Goal: Information Seeking & Learning: Check status

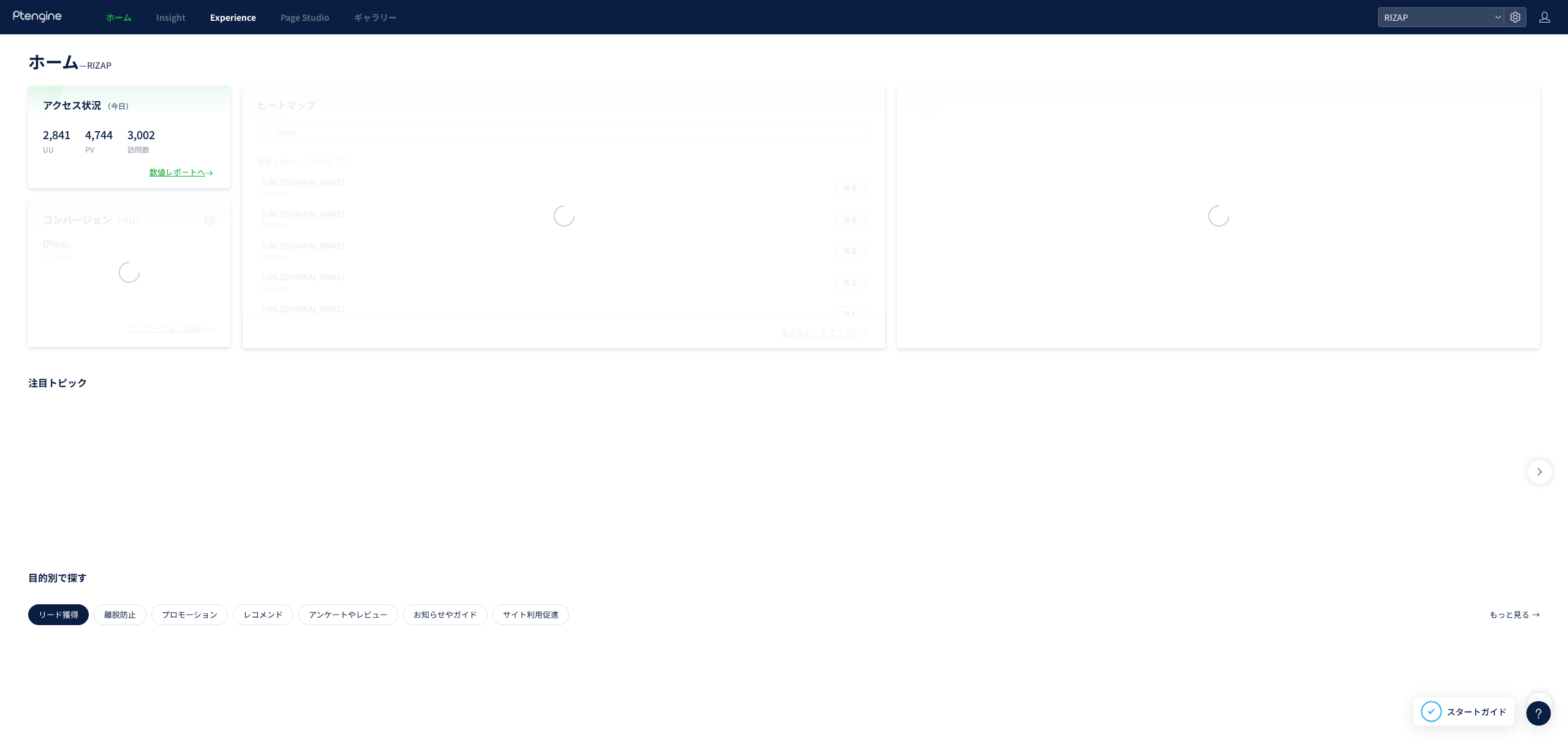
click at [233, 20] on span "Experience" at bounding box center [233, 17] width 46 height 12
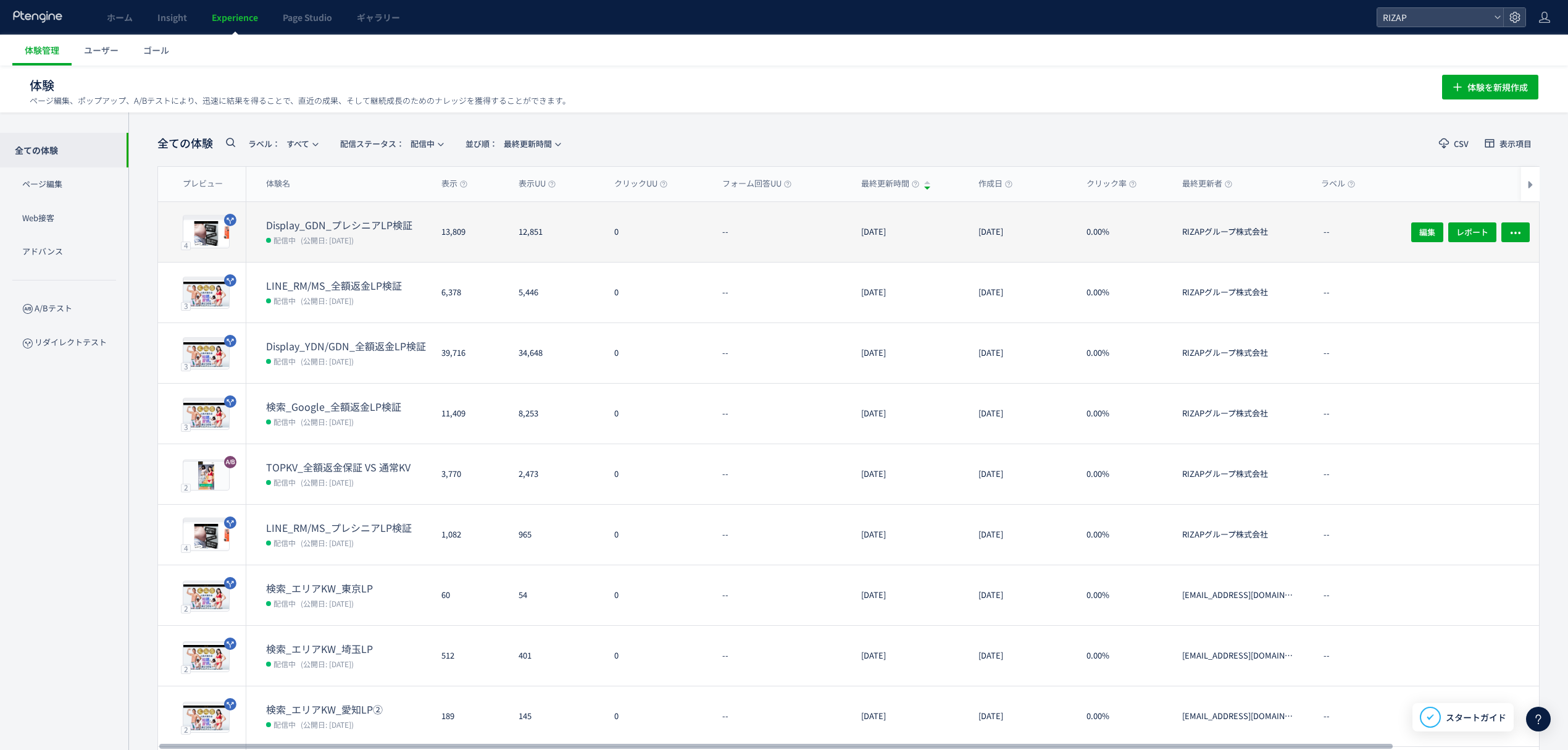
click at [354, 238] on span "(公開日: [DATE])" at bounding box center [327, 240] width 53 height 11
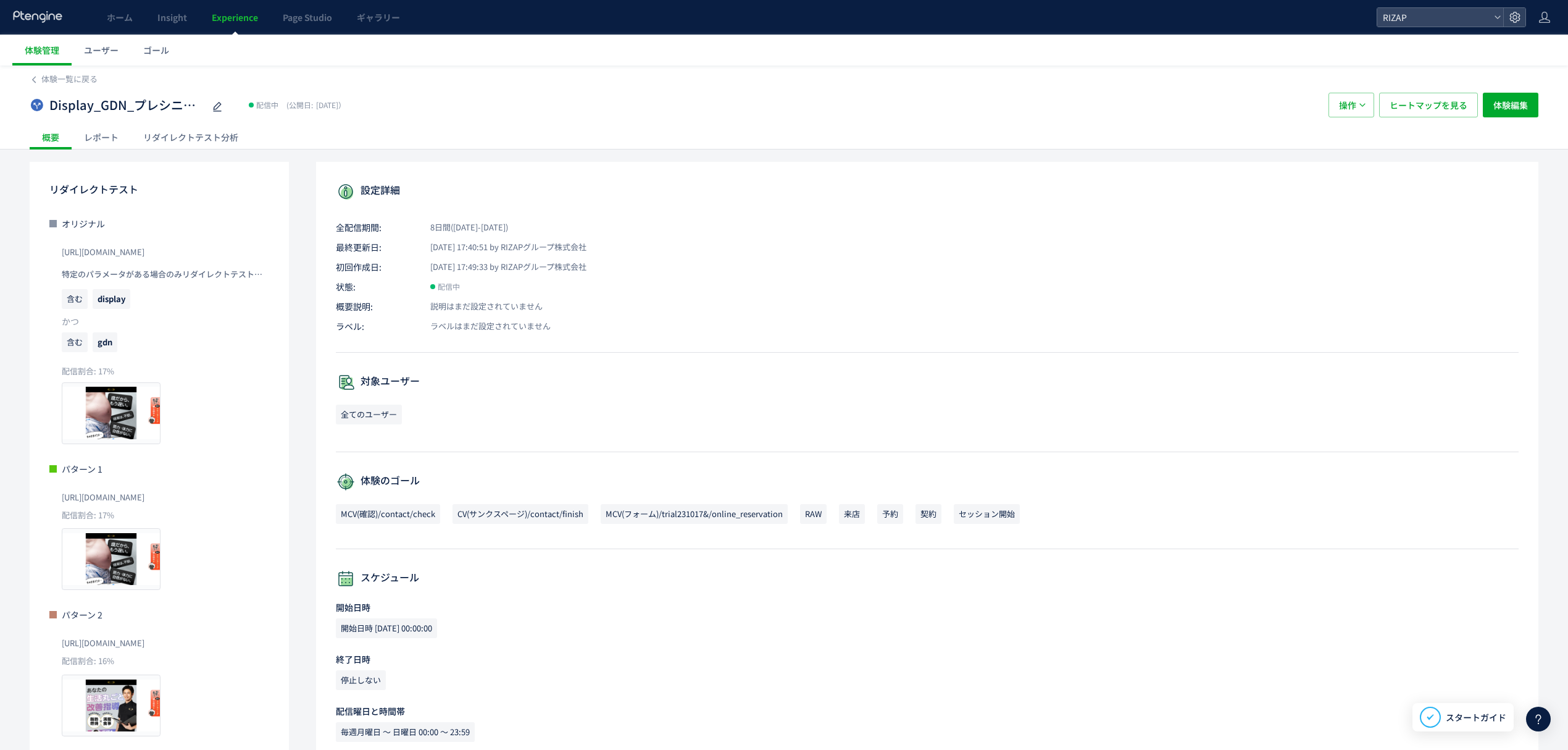
click at [118, 136] on div "レポート" at bounding box center [101, 136] width 59 height 24
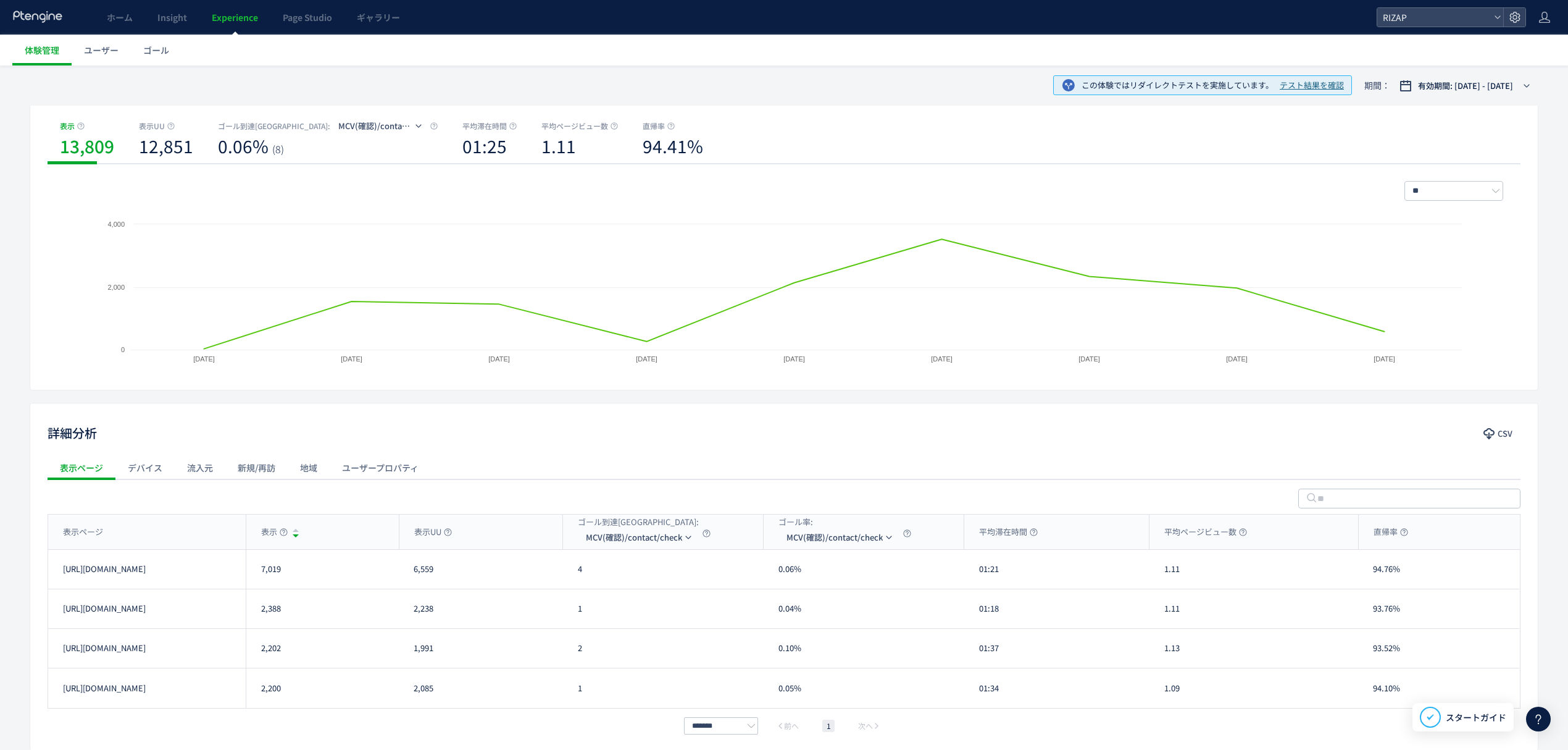
scroll to position [165, 0]
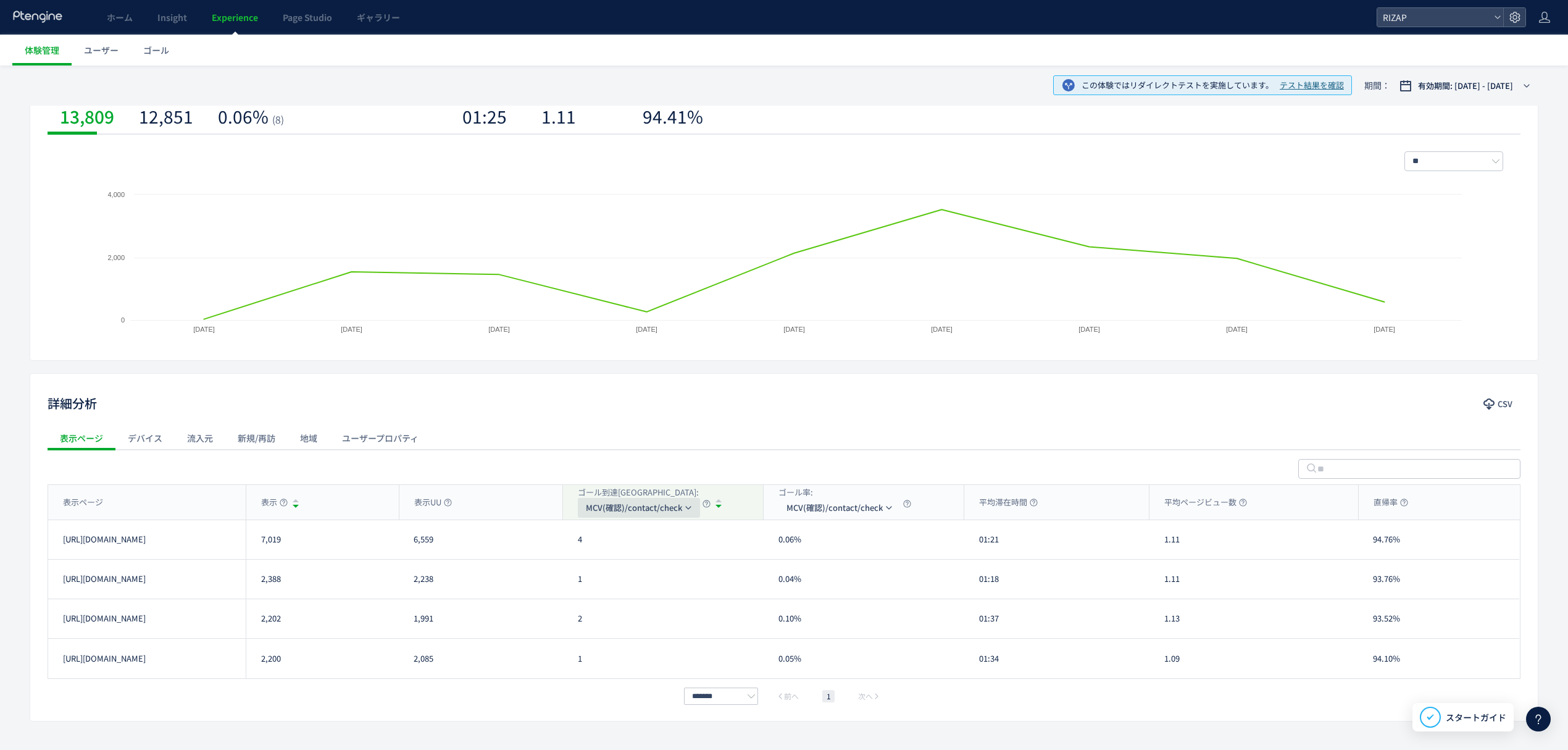
click at [633, 510] on span "MCV(確認)/contact/check" at bounding box center [634, 508] width 96 height 20
click at [638, 570] on li "CV(サンクスページ)/contact/finish" at bounding box center [639, 567] width 123 height 23
click at [648, 607] on li "RAW" at bounding box center [654, 612] width 123 height 23
click at [599, 630] on li "来店" at bounding box center [600, 634] width 123 height 23
click at [608, 564] on li "CV(サンクスページ)/contact/finish" at bounding box center [600, 567] width 123 height 23
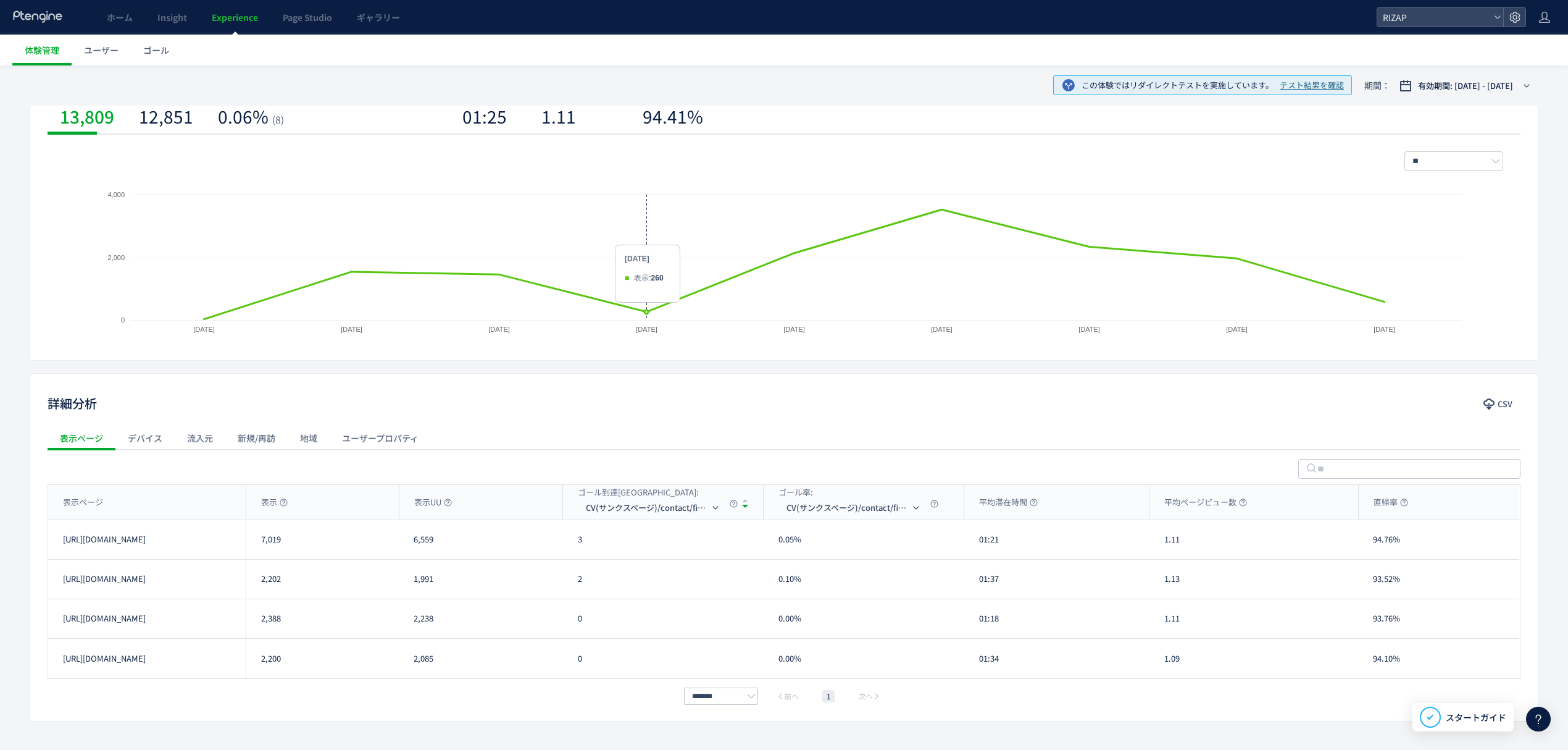
scroll to position [0, 0]
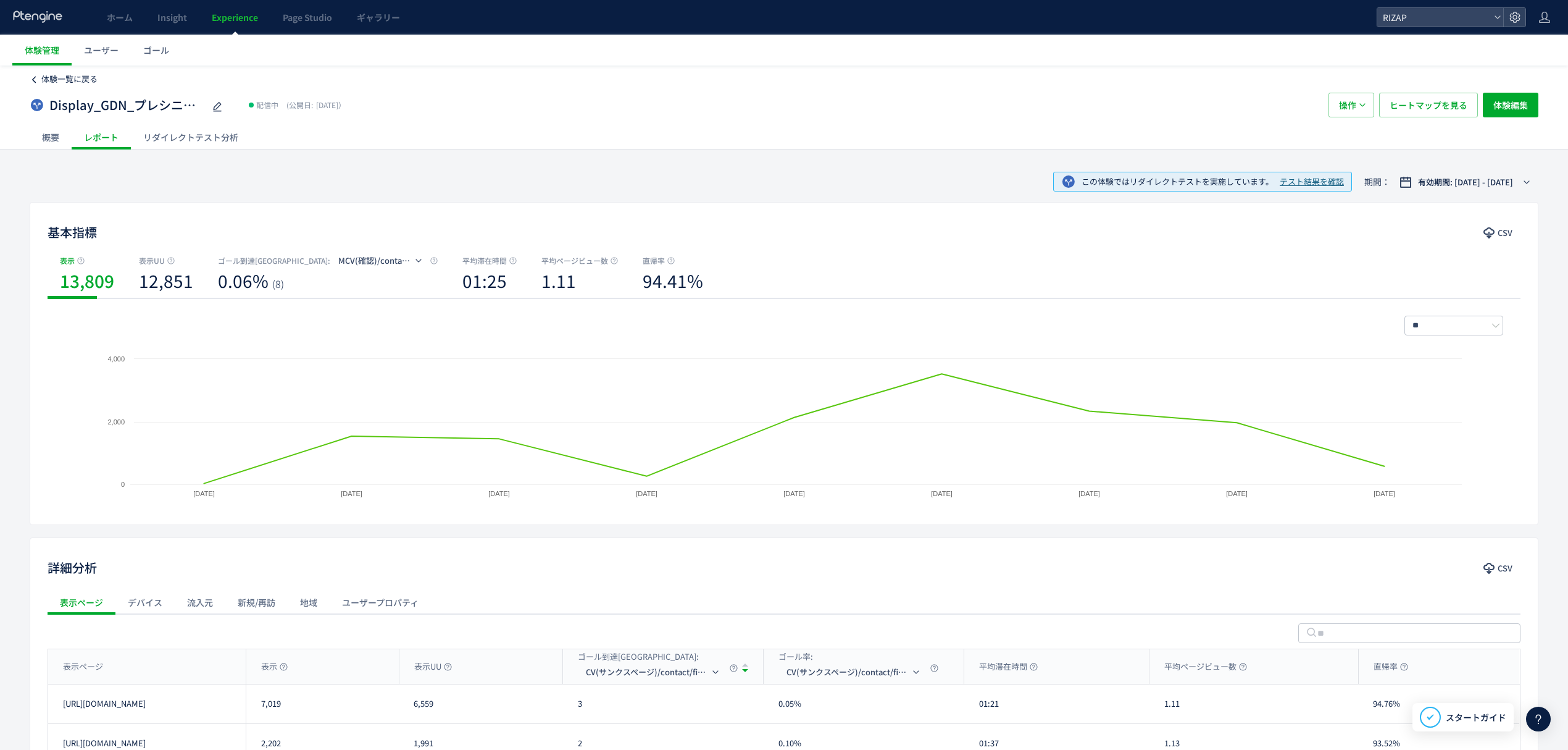
click at [60, 74] on span "体験一覧に戻る" at bounding box center [69, 79] width 56 height 12
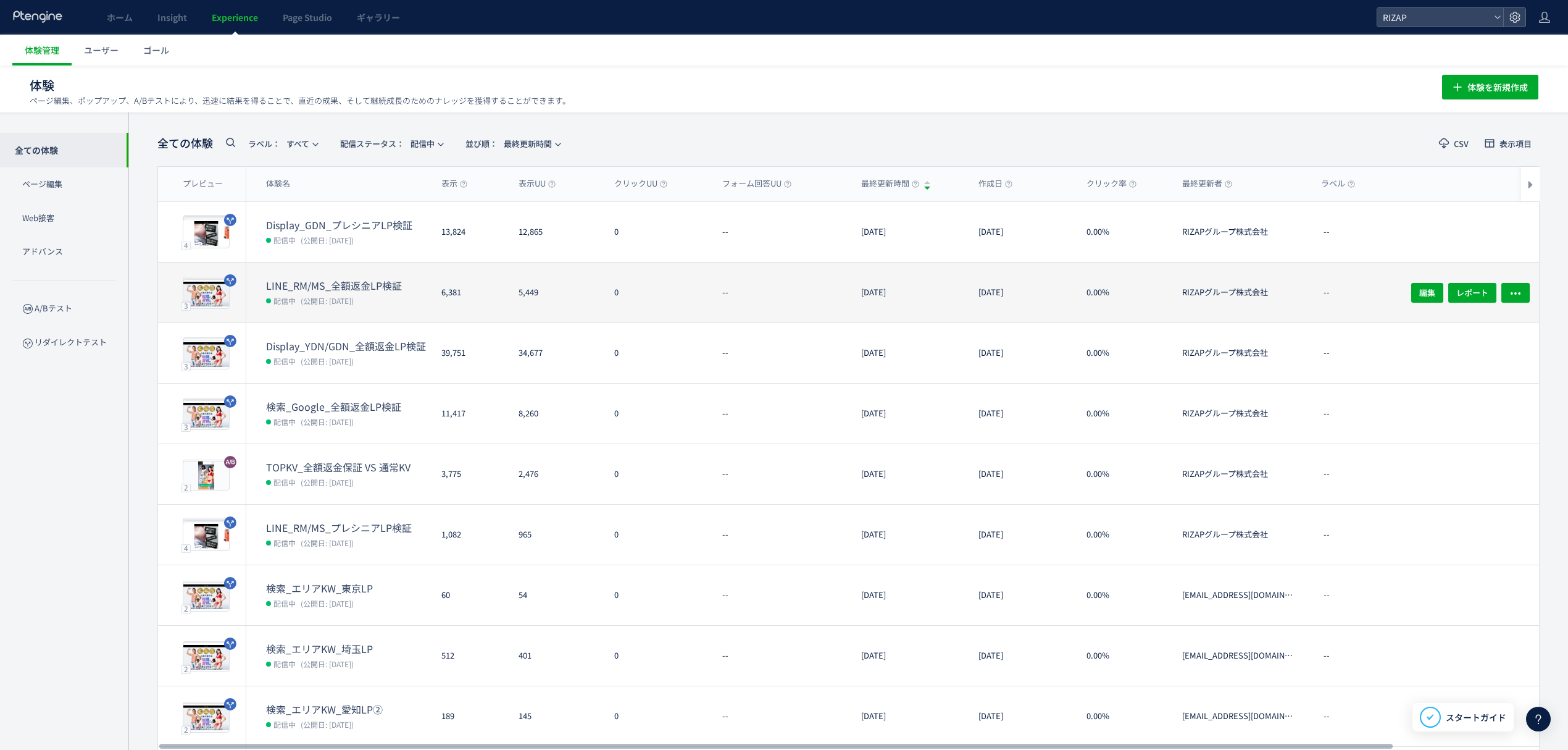
click at [326, 290] on dt "LINE_RM/MS_全額返金LP検証" at bounding box center [349, 285] width 166 height 14
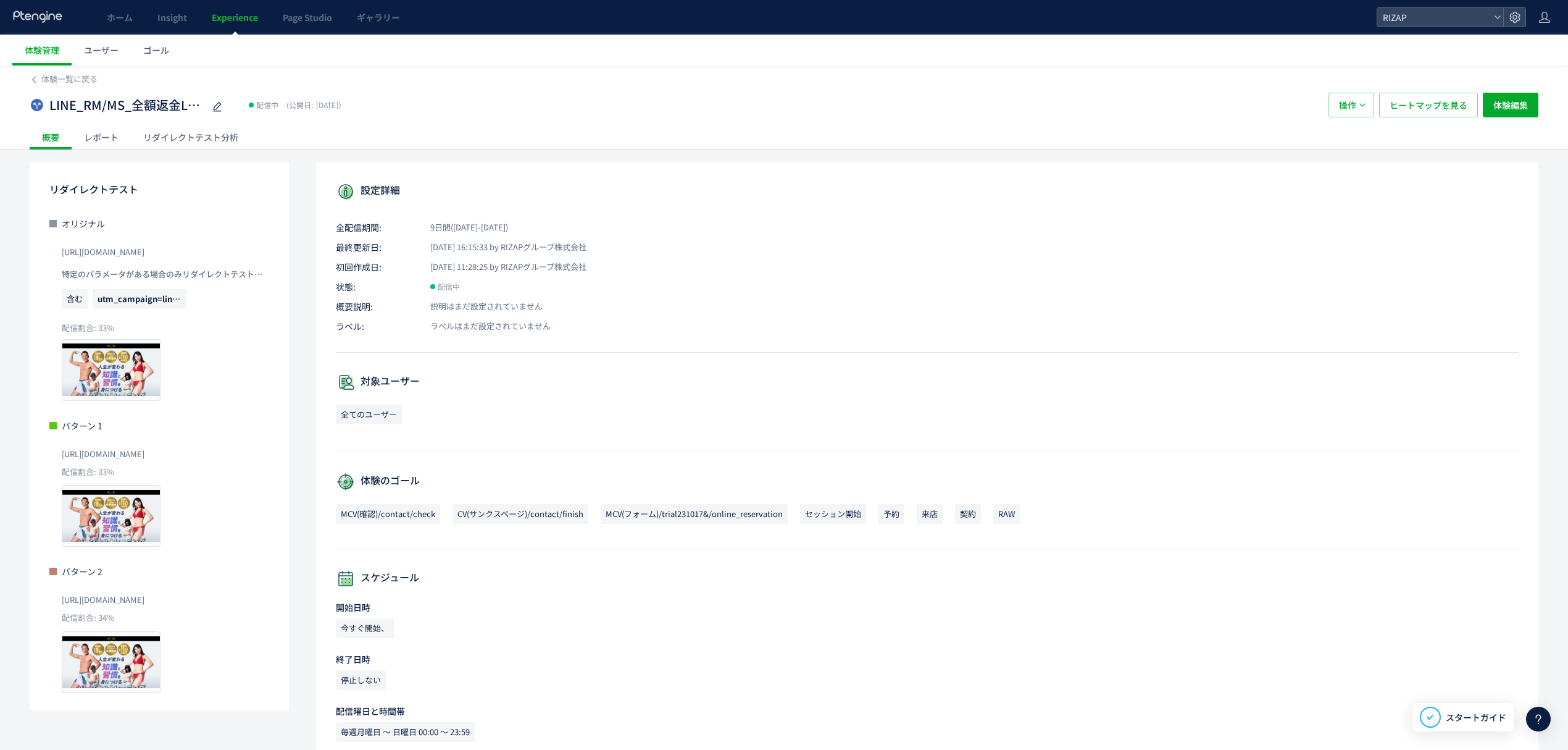
click at [99, 143] on div "レポート" at bounding box center [101, 136] width 59 height 24
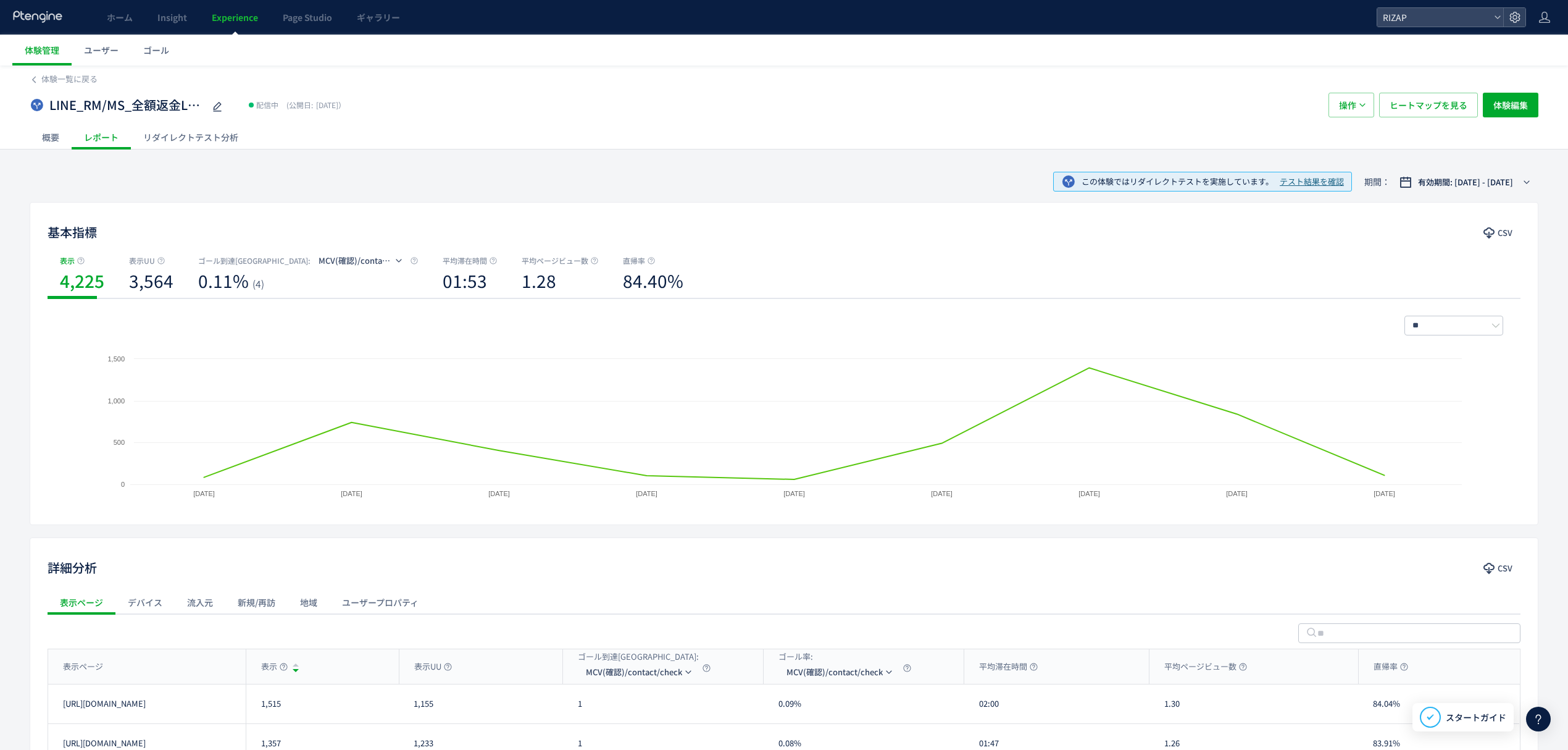
scroll to position [160, 0]
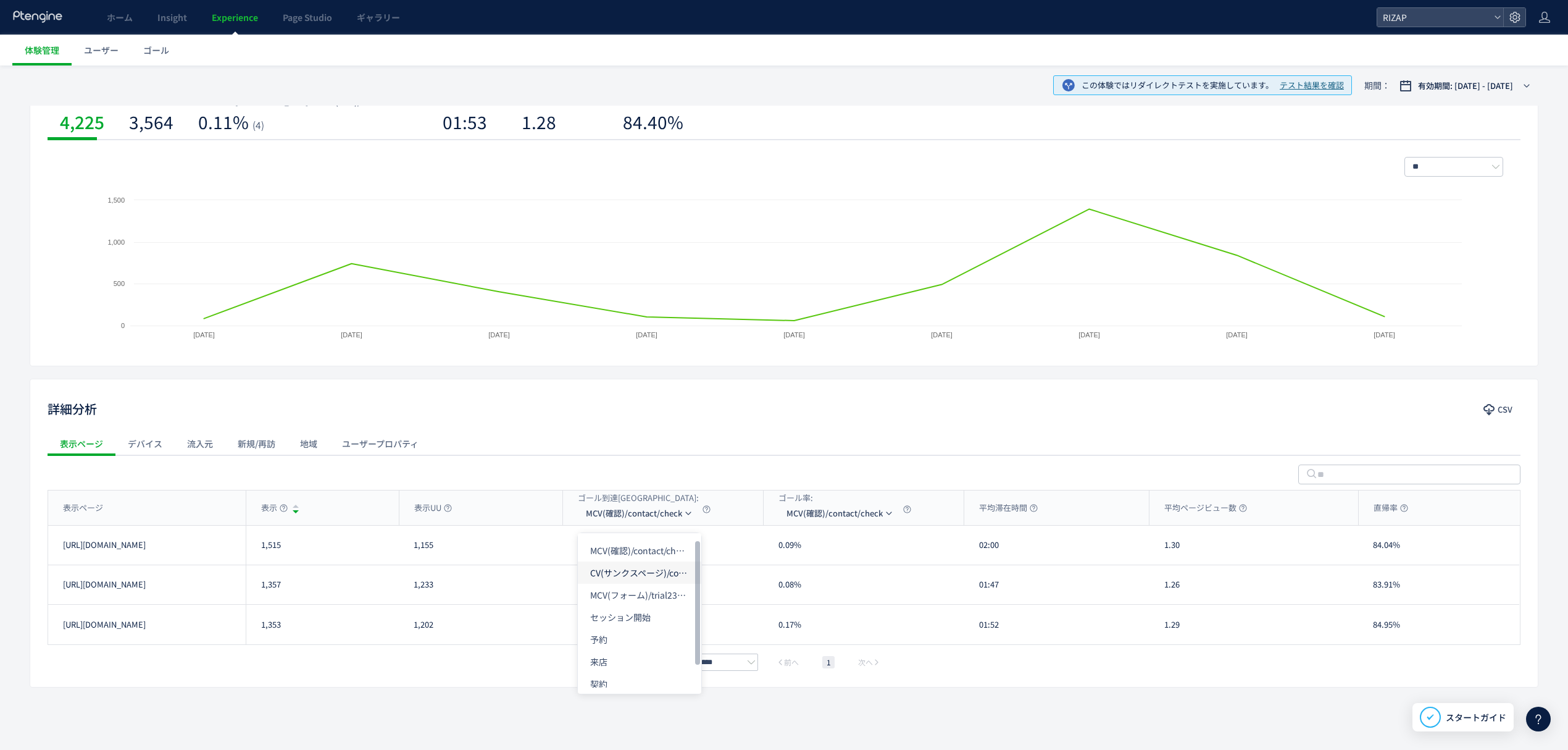
click at [627, 564] on li "CV(サンクスページ)/contact/finish" at bounding box center [639, 573] width 123 height 23
click at [630, 636] on li "予約" at bounding box center [654, 639] width 123 height 23
click at [569, 673] on li "RAW" at bounding box center [600, 676] width 123 height 23
